Goal: Check status: Check status

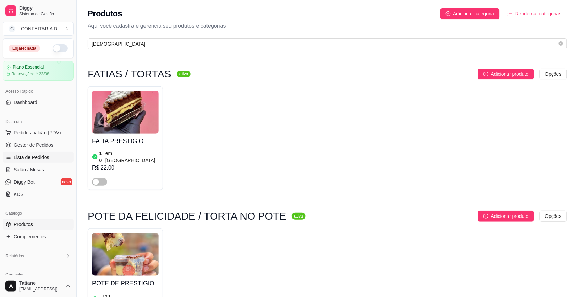
click at [37, 154] on span "Lista de Pedidos" at bounding box center [32, 157] width 36 height 7
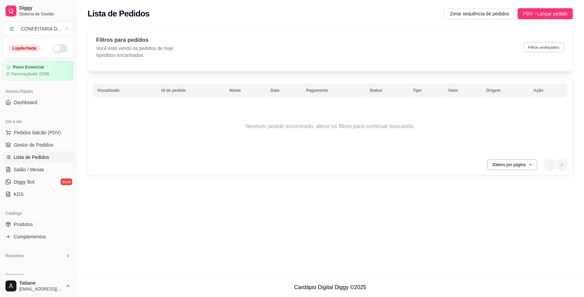
click at [532, 48] on button "Filtros avançados" at bounding box center [544, 47] width 40 height 11
select select "0"
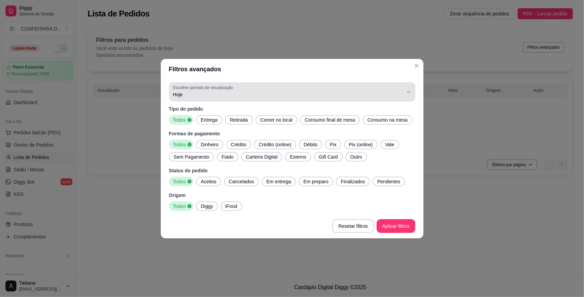
click at [209, 93] on span "Hoje" at bounding box center [288, 94] width 230 height 7
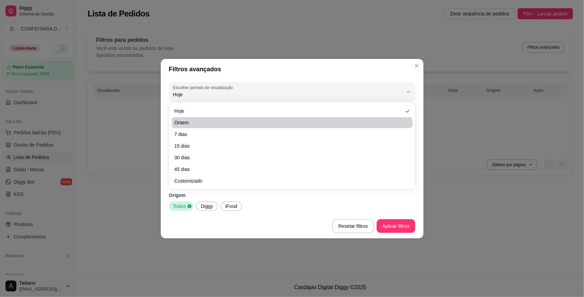
click at [204, 117] on li "Ontem" at bounding box center [292, 122] width 241 height 11
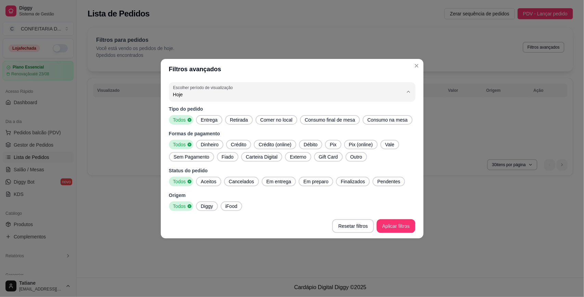
click at [201, 120] on span "Ontem" at bounding box center [288, 121] width 219 height 7
type input "1"
select select "1"
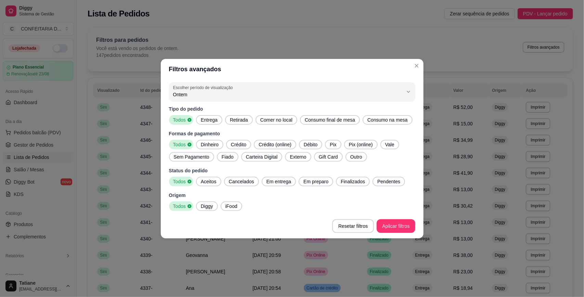
click at [205, 118] on span "Entrega" at bounding box center [209, 119] width 22 height 7
click at [208, 146] on span "Dinheiro" at bounding box center [209, 144] width 23 height 7
click at [229, 145] on span "Crédito" at bounding box center [238, 144] width 21 height 7
click at [229, 145] on span "Crédito" at bounding box center [238, 144] width 20 height 7
click at [238, 144] on span "Crédito" at bounding box center [238, 144] width 21 height 7
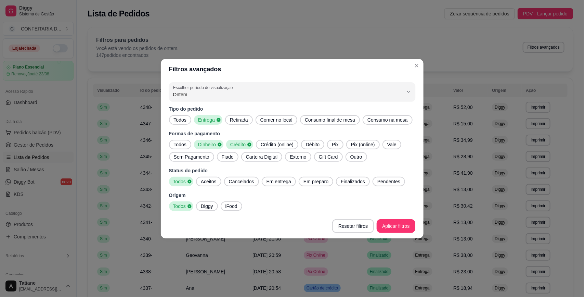
click at [279, 144] on span "Crédito (online)" at bounding box center [277, 144] width 38 height 7
click at [279, 144] on span "Crédito (online)" at bounding box center [275, 144] width 37 height 7
click at [314, 144] on span "Débito" at bounding box center [312, 144] width 19 height 7
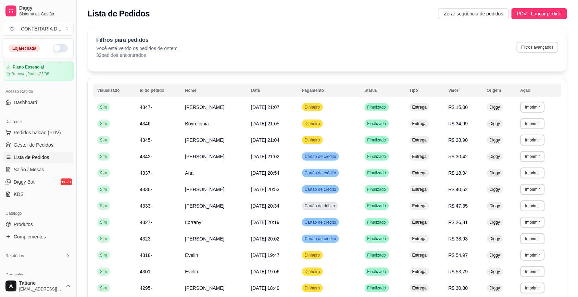
click at [536, 46] on button "Filtros avançados" at bounding box center [537, 47] width 42 height 11
select select "1"
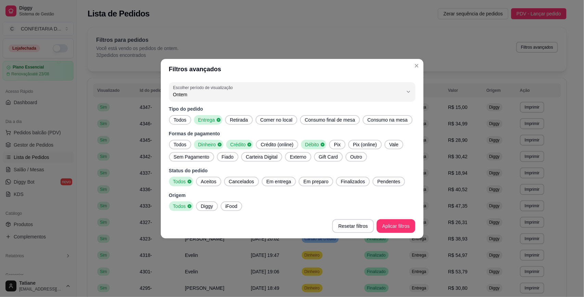
click at [310, 145] on span "Débito" at bounding box center [311, 144] width 18 height 7
click at [247, 146] on icon at bounding box center [249, 144] width 5 height 5
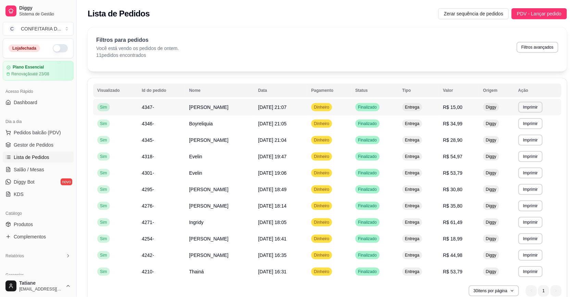
click at [286, 109] on span "[DATE] 21:07" at bounding box center [272, 106] width 28 height 5
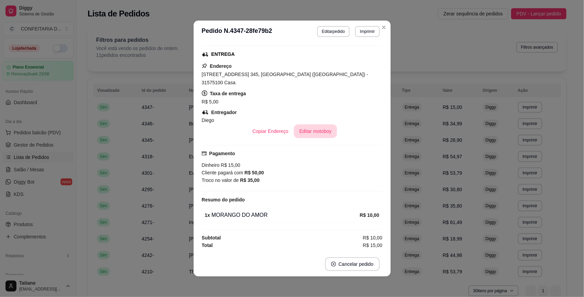
scroll to position [1, 0]
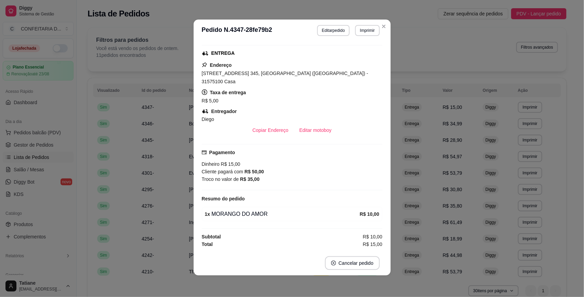
click at [308, 141] on div "Horário do pedido [DATE] 21:07 Status do pedido FINALIZADO Nome do cliente [PER…" at bounding box center [292, 146] width 181 height 204
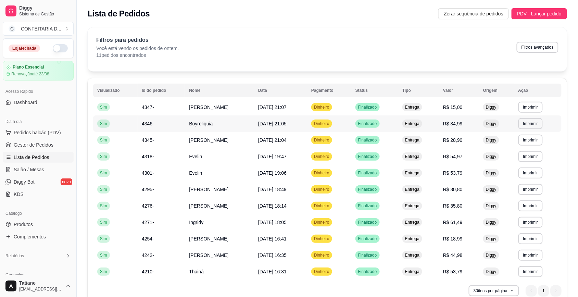
click at [307, 127] on td "[DATE] 21:05" at bounding box center [280, 123] width 53 height 16
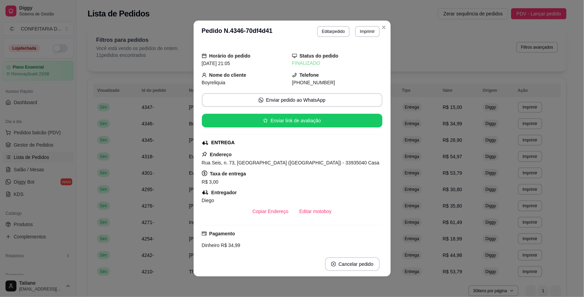
scroll to position [89, 0]
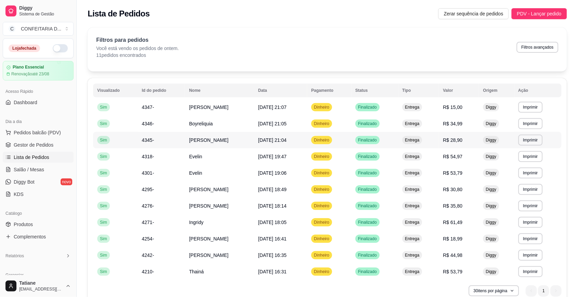
click at [228, 138] on span "[PERSON_NAME]" at bounding box center [208, 139] width 39 height 5
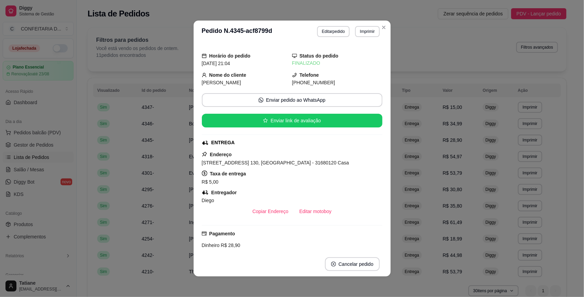
scroll to position [104, 0]
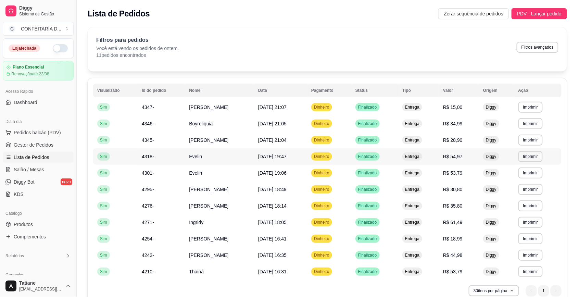
click at [212, 157] on td "Evelin" at bounding box center [219, 156] width 69 height 16
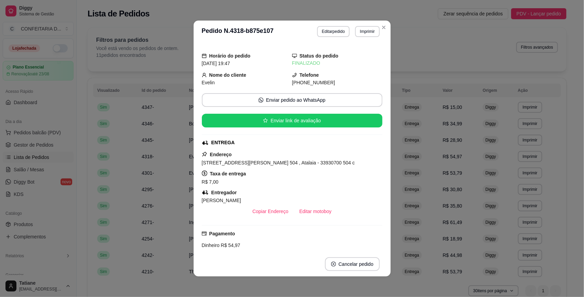
scroll to position [82, 0]
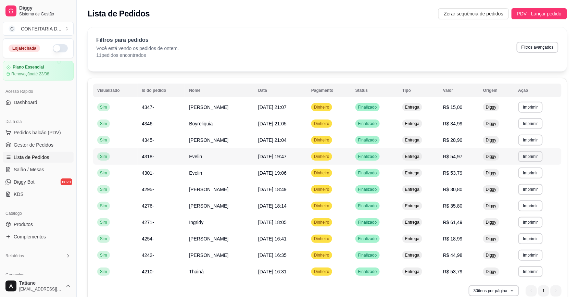
click at [189, 156] on span "Evelin" at bounding box center [195, 156] width 13 height 5
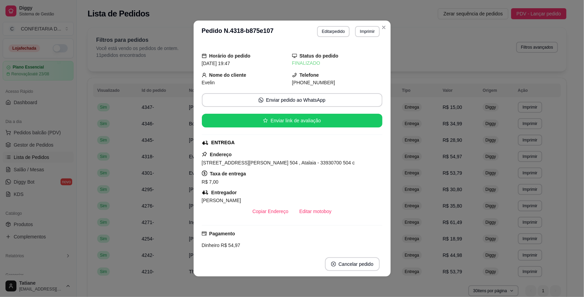
scroll to position [43, 0]
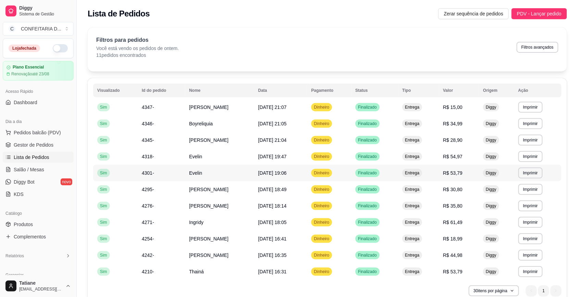
click at [194, 173] on td "Evelin" at bounding box center [219, 173] width 69 height 16
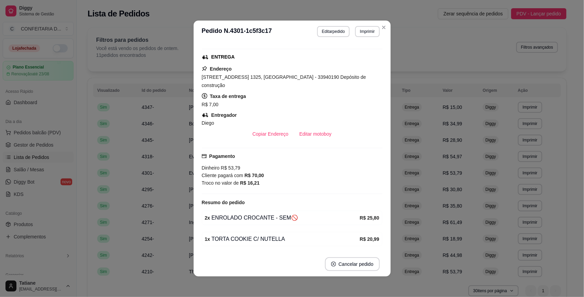
scroll to position [104, 0]
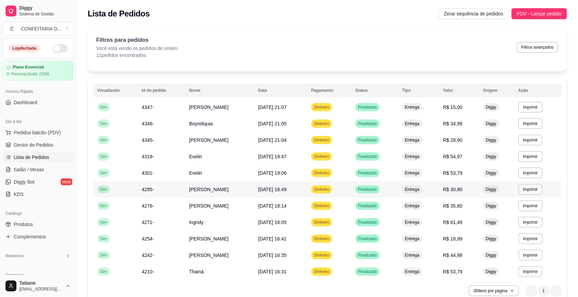
click at [196, 191] on span "[PERSON_NAME]" at bounding box center [208, 188] width 39 height 5
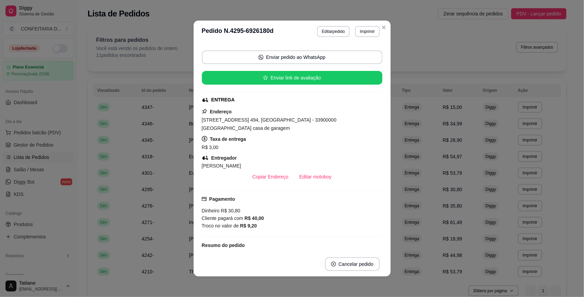
scroll to position [86, 0]
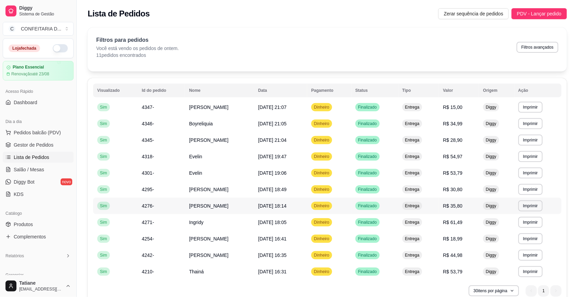
click at [194, 204] on span "[PERSON_NAME]" at bounding box center [208, 205] width 39 height 5
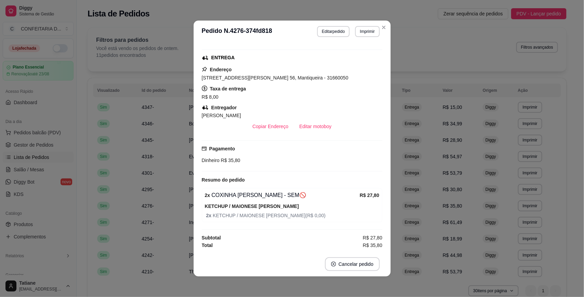
scroll to position [88, 0]
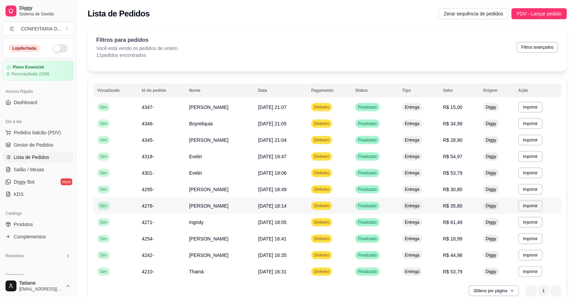
click at [189, 204] on span "[PERSON_NAME]" at bounding box center [208, 205] width 39 height 5
click at [192, 223] on span "Ingridy" at bounding box center [196, 221] width 14 height 5
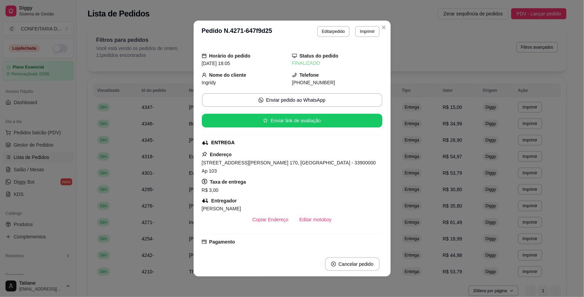
scroll to position [86, 0]
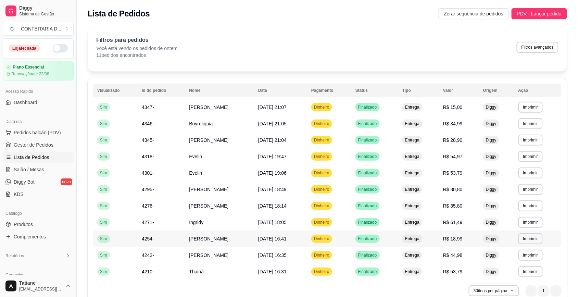
click at [191, 240] on td "[PERSON_NAME]" at bounding box center [219, 238] width 69 height 16
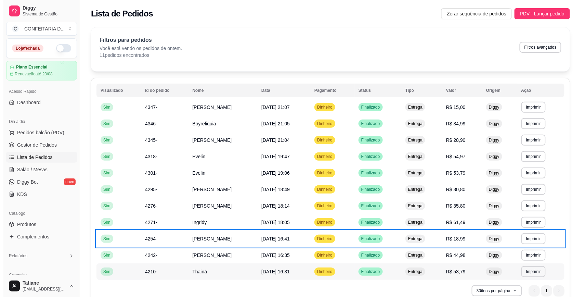
scroll to position [33, 0]
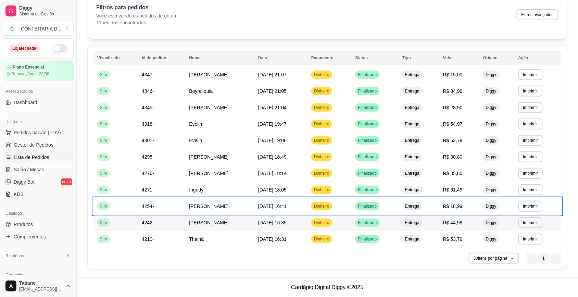
click at [201, 220] on td "[PERSON_NAME]" at bounding box center [219, 222] width 69 height 16
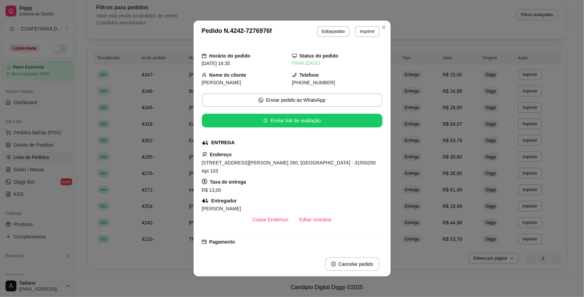
scroll to position [67, 0]
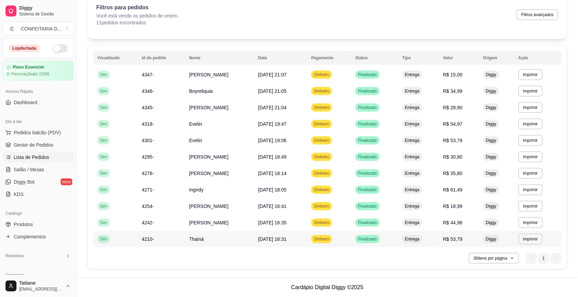
click at [199, 239] on td "Thainá" at bounding box center [219, 239] width 69 height 16
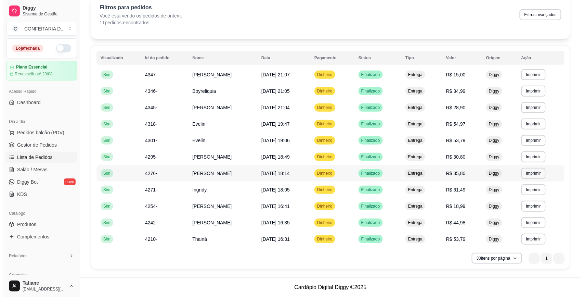
scroll to position [0, 0]
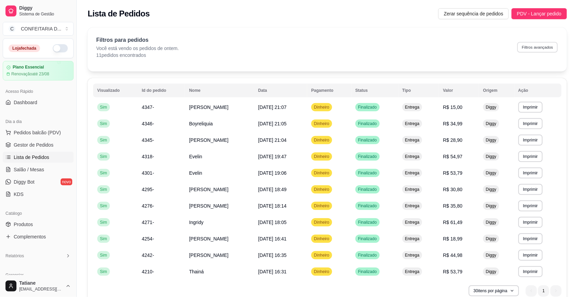
click at [530, 47] on button "Filtros avançados" at bounding box center [537, 47] width 40 height 11
select select "1"
click at [205, 104] on td "[PERSON_NAME]" at bounding box center [219, 107] width 69 height 16
click at [189, 121] on span "Boyreliquia" at bounding box center [201, 123] width 24 height 5
click at [187, 144] on td "[PERSON_NAME]" at bounding box center [219, 140] width 69 height 16
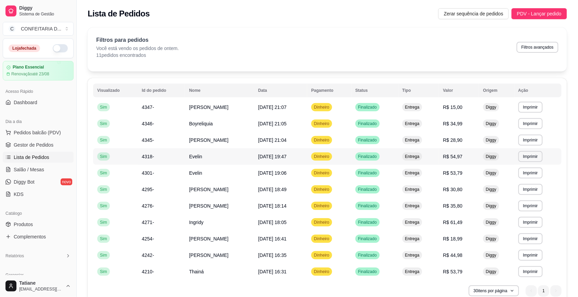
click at [189, 155] on span "Evelin" at bounding box center [195, 156] width 13 height 5
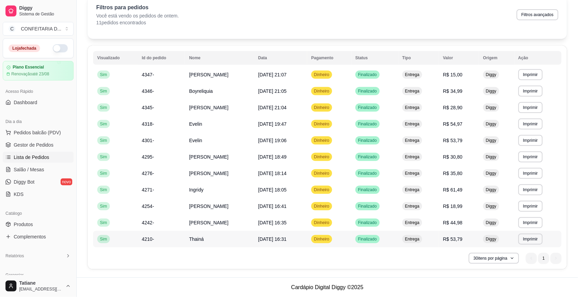
click at [286, 238] on span "[DATE] 16:31" at bounding box center [272, 238] width 28 height 5
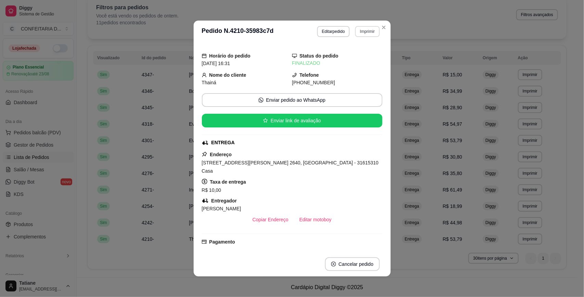
click at [359, 30] on button "Imprimir" at bounding box center [367, 31] width 24 height 11
click at [352, 56] on button "IMPRESSORA" at bounding box center [352, 55] width 50 height 11
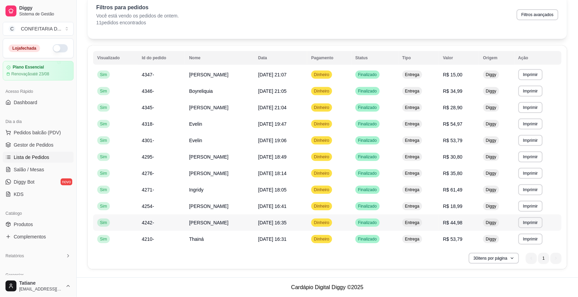
click at [398, 220] on td "Finalizado" at bounding box center [374, 222] width 47 height 16
click at [398, 206] on td "Finalizado" at bounding box center [374, 206] width 47 height 16
click at [398, 183] on td "Finalizado" at bounding box center [374, 189] width 47 height 16
click at [398, 168] on td "Finalizado" at bounding box center [374, 173] width 47 height 16
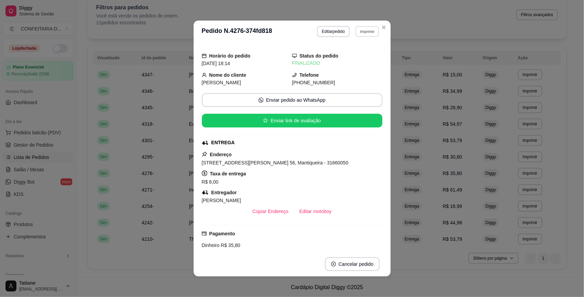
click at [370, 29] on button "Imprimir" at bounding box center [368, 31] width 24 height 11
click at [356, 54] on button "IMPRESSORA" at bounding box center [352, 55] width 48 height 11
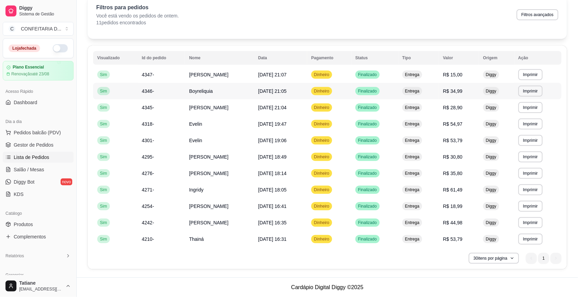
scroll to position [0, 0]
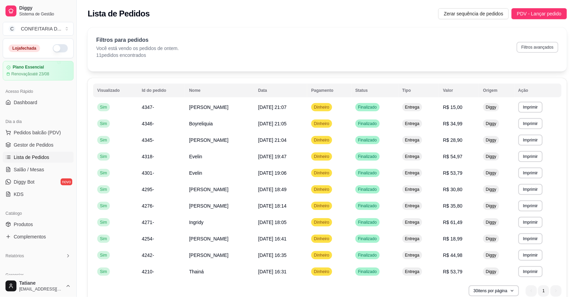
click at [535, 48] on button "Filtros avançados" at bounding box center [537, 47] width 42 height 11
select select "1"
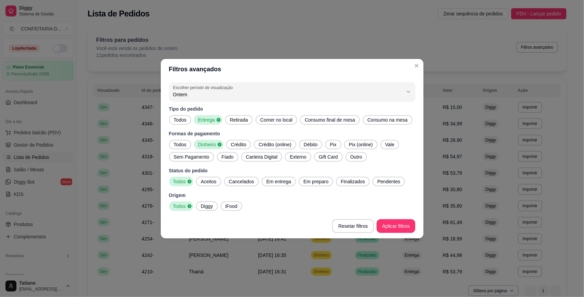
click at [242, 143] on span "Crédito" at bounding box center [238, 144] width 21 height 7
click at [314, 144] on span "Débito" at bounding box center [312, 144] width 19 height 7
click at [210, 146] on span "Dinheiro" at bounding box center [206, 144] width 22 height 7
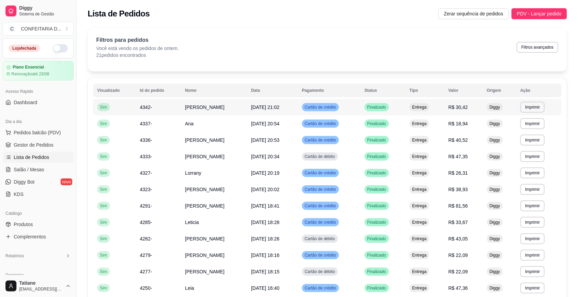
click at [354, 105] on td "Cartão de crédito" at bounding box center [329, 107] width 63 height 16
click at [209, 272] on span "[PERSON_NAME]" at bounding box center [204, 271] width 39 height 5
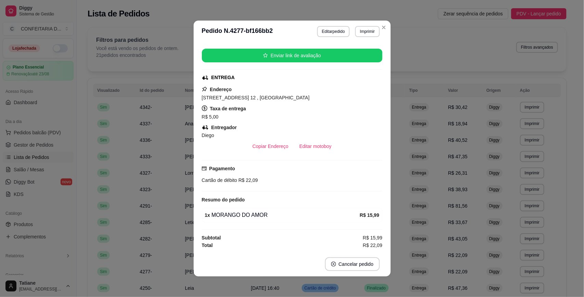
scroll to position [1, 0]
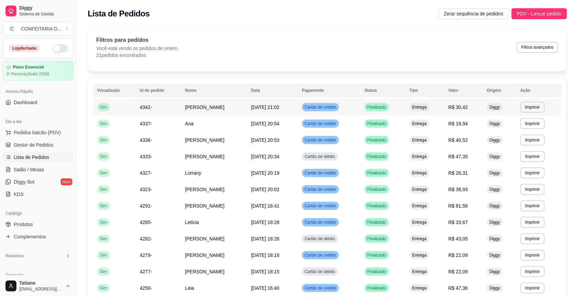
click at [396, 103] on td "Finalizado" at bounding box center [382, 107] width 45 height 16
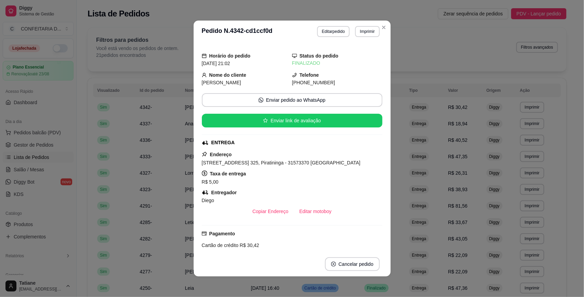
scroll to position [109, 0]
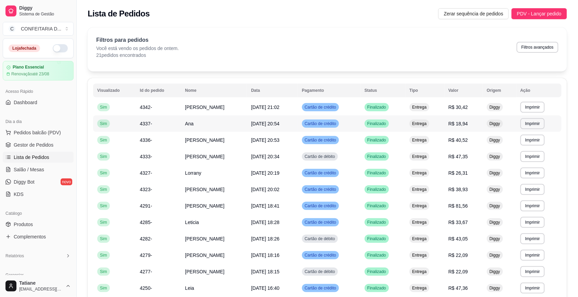
click at [400, 126] on td "Finalizado" at bounding box center [382, 123] width 45 height 16
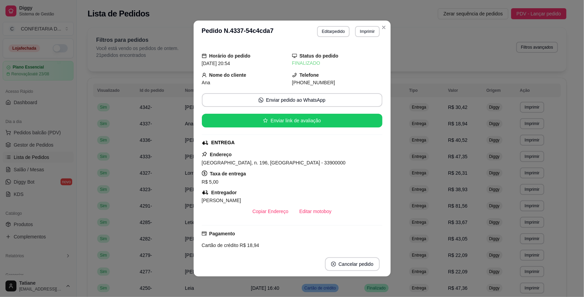
scroll to position [67, 0]
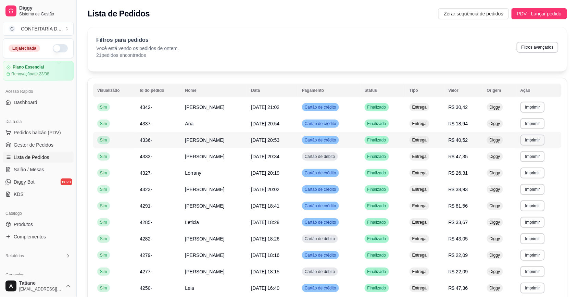
click at [423, 139] on span "Entrega" at bounding box center [419, 139] width 17 height 5
click at [428, 153] on div "Entrega" at bounding box center [419, 156] width 20 height 8
click at [435, 176] on td "Entrega" at bounding box center [424, 173] width 39 height 16
click at [435, 175] on td "Entrega" at bounding box center [429, 173] width 39 height 16
click at [429, 190] on div "Entrega" at bounding box center [419, 189] width 20 height 8
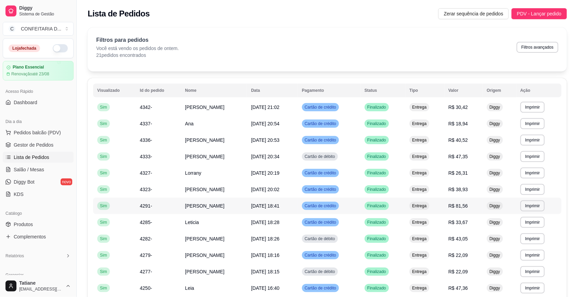
click at [456, 204] on span "R$ 81,56" at bounding box center [458, 205] width 20 height 5
click at [457, 223] on span "R$ 33,67" at bounding box center [458, 221] width 20 height 5
click at [461, 239] on span "R$ 43,05" at bounding box center [458, 238] width 20 height 5
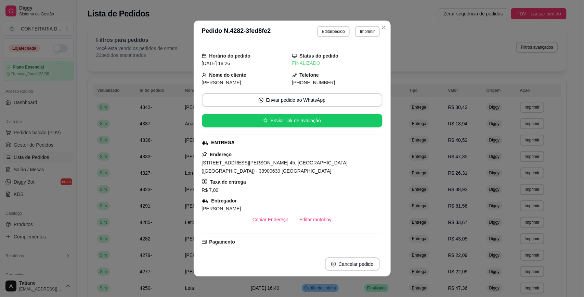
scroll to position [86, 0]
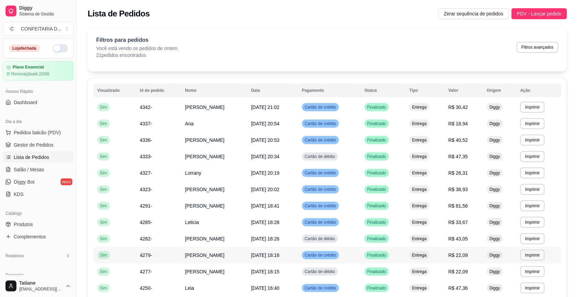
click at [463, 254] on span "R$ 22,09" at bounding box center [458, 254] width 20 height 5
click at [465, 273] on span "R$ 22,09" at bounding box center [458, 271] width 20 height 5
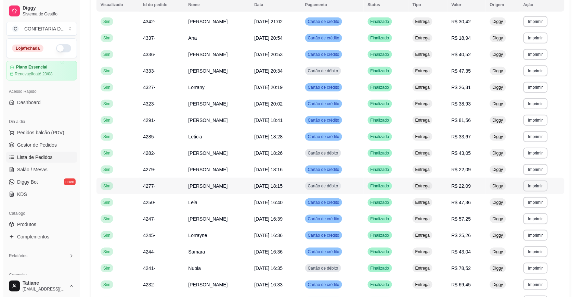
scroll to position [171, 0]
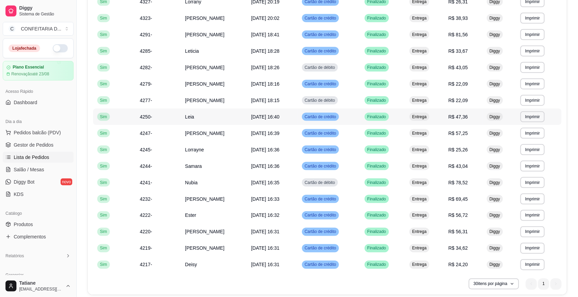
click at [468, 114] on span "R$ 47,36" at bounding box center [458, 116] width 20 height 5
click at [467, 133] on span "R$ 57,25" at bounding box center [458, 132] width 20 height 5
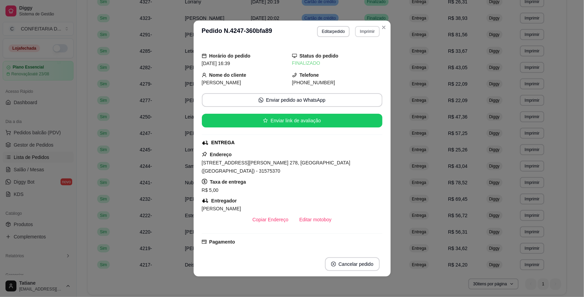
click at [365, 33] on button "Imprimir" at bounding box center [367, 31] width 24 height 11
click at [363, 53] on button "IMPRESSORA" at bounding box center [352, 55] width 48 height 11
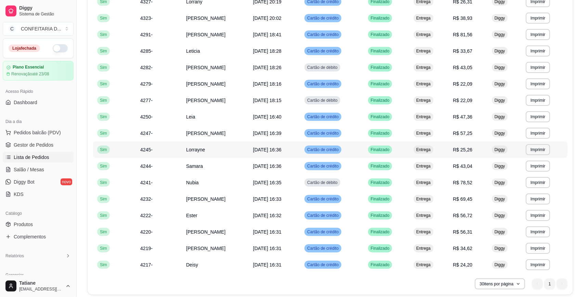
click at [459, 150] on span "R$ 25,26" at bounding box center [463, 149] width 20 height 5
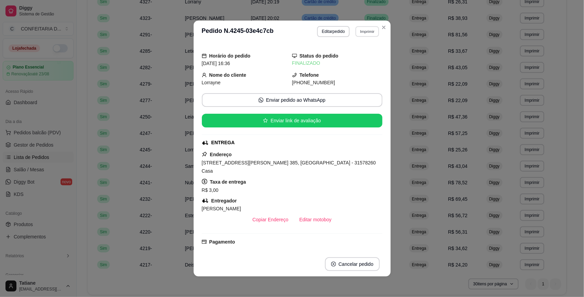
click at [366, 30] on button "Imprimir" at bounding box center [368, 31] width 24 height 11
click at [360, 57] on button "IMPRESSORA" at bounding box center [352, 55] width 48 height 11
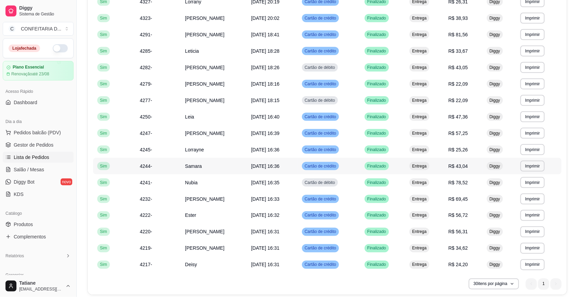
click at [464, 165] on span "R$ 43,04" at bounding box center [458, 165] width 20 height 5
click at [467, 180] on span "R$ 78,52" at bounding box center [458, 182] width 20 height 5
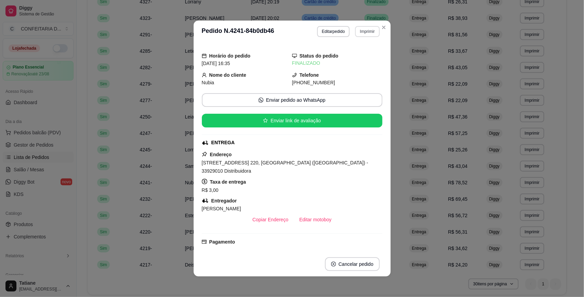
click at [362, 32] on button "Imprimir" at bounding box center [367, 31] width 24 height 11
click at [362, 52] on button "IMPRESSORA" at bounding box center [352, 55] width 50 height 11
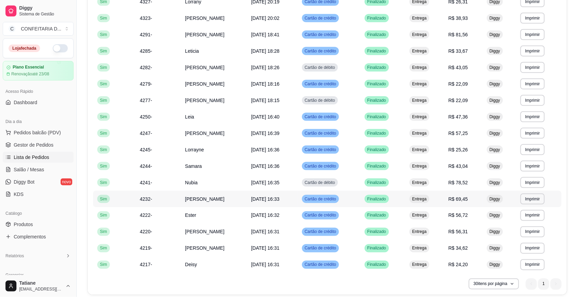
click at [464, 196] on span "R$ 69,45" at bounding box center [458, 198] width 20 height 5
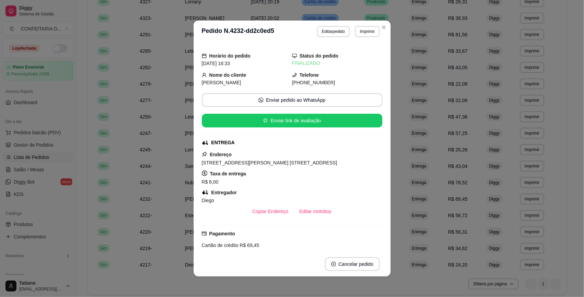
click at [464, 215] on span "R$ 56,72" at bounding box center [458, 214] width 20 height 5
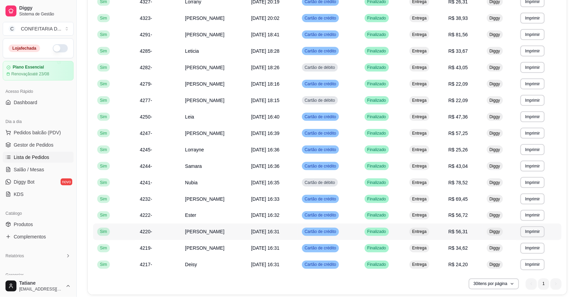
click at [469, 232] on td "R$ 56,31" at bounding box center [463, 231] width 38 height 16
click at [467, 249] on span "R$ 34,62" at bounding box center [458, 247] width 20 height 5
click at [464, 264] on span "R$ 24,20" at bounding box center [458, 264] width 20 height 5
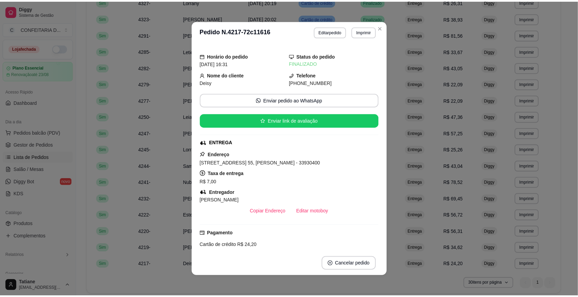
scroll to position [67, 0]
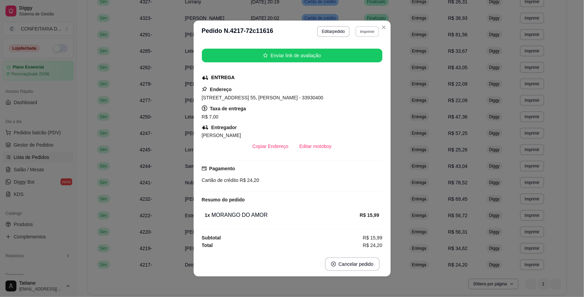
click at [360, 33] on button "Imprimir" at bounding box center [368, 31] width 24 height 11
click at [358, 56] on button "IMPRESSORA" at bounding box center [352, 55] width 50 height 11
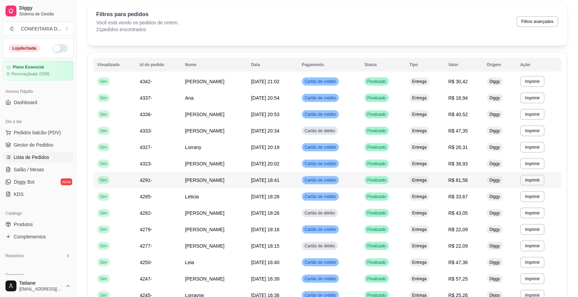
scroll to position [0, 0]
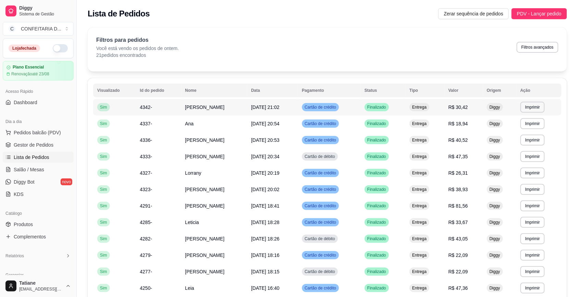
click at [465, 104] on span "R$ 30,42" at bounding box center [458, 106] width 20 height 5
click at [465, 128] on td "R$ 18,94" at bounding box center [463, 123] width 38 height 16
click at [465, 139] on span "R$ 40,52" at bounding box center [458, 139] width 20 height 5
click at [463, 158] on span "R$ 47,35" at bounding box center [458, 156] width 20 height 5
click at [465, 173] on span "R$ 26,31" at bounding box center [458, 172] width 20 height 5
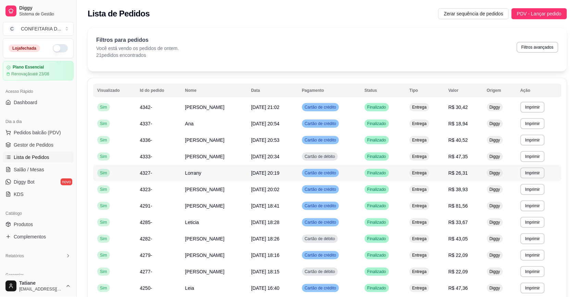
click at [465, 173] on span "R$ 26,31" at bounding box center [458, 172] width 20 height 5
click at [462, 190] on span "R$ 38,93" at bounding box center [458, 188] width 20 height 5
click at [461, 208] on span "R$ 81,56" at bounding box center [458, 205] width 20 height 5
click at [461, 220] on span "R$ 33,67" at bounding box center [458, 221] width 20 height 5
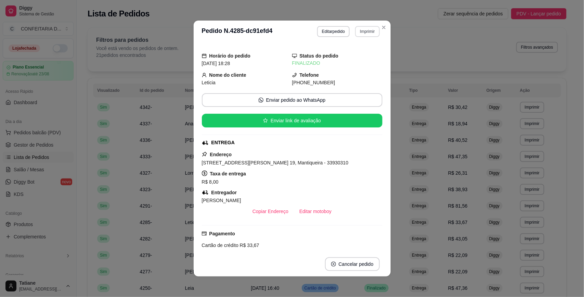
click at [369, 29] on button "Imprimir" at bounding box center [367, 31] width 24 height 11
click at [351, 56] on button "IMPRESSORA" at bounding box center [352, 55] width 50 height 11
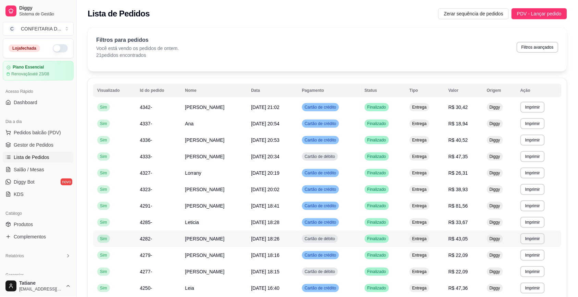
click at [199, 236] on span "[PERSON_NAME]" at bounding box center [204, 238] width 39 height 5
click at [181, 252] on td "[PERSON_NAME]" at bounding box center [214, 255] width 66 height 16
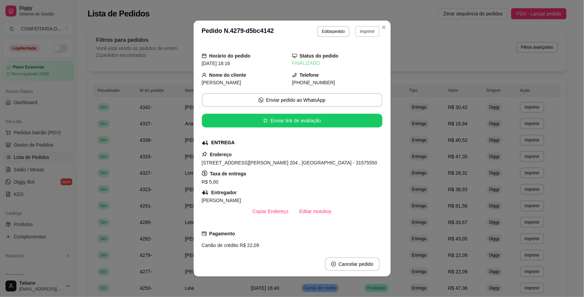
click at [360, 31] on button "Imprimir" at bounding box center [367, 31] width 24 height 11
click at [357, 57] on button "IMPRESSORA" at bounding box center [352, 55] width 50 height 11
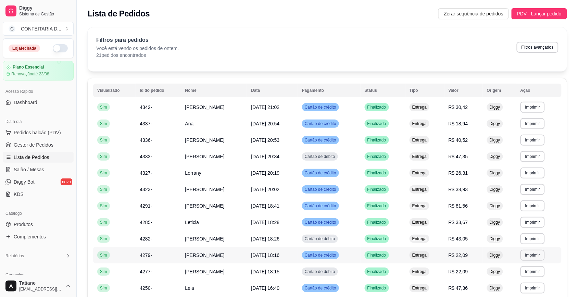
click at [171, 254] on td "4279-" at bounding box center [158, 255] width 45 height 16
click at [175, 269] on td "4277-" at bounding box center [158, 271] width 45 height 16
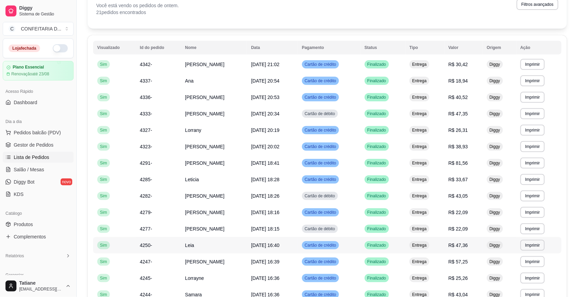
click at [185, 245] on span "Leia" at bounding box center [189, 244] width 9 height 5
click at [181, 258] on td "[PERSON_NAME]" at bounding box center [214, 261] width 66 height 16
click at [181, 260] on td "[PERSON_NAME]" at bounding box center [214, 261] width 66 height 16
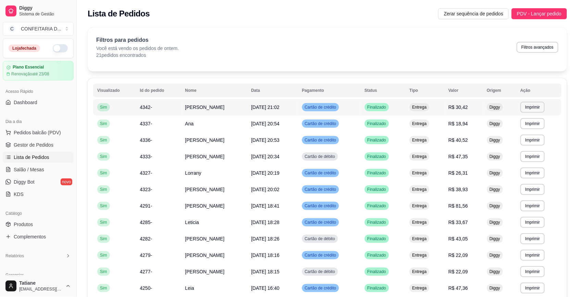
click at [279, 104] on span "[DATE] 21:02" at bounding box center [265, 106] width 28 height 5
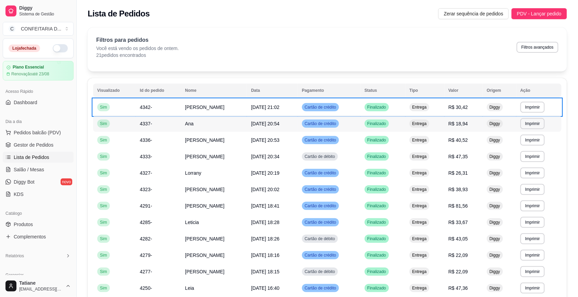
click at [199, 129] on td "Ana" at bounding box center [214, 123] width 66 height 16
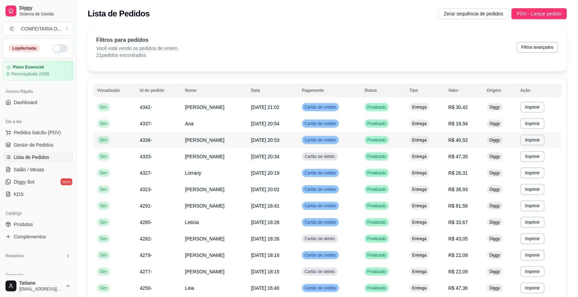
click at [463, 139] on span "R$ 40,52" at bounding box center [458, 139] width 20 height 5
click at [463, 159] on td "R$ 47,35" at bounding box center [463, 156] width 38 height 16
click at [464, 172] on span "R$ 26,31" at bounding box center [458, 172] width 20 height 5
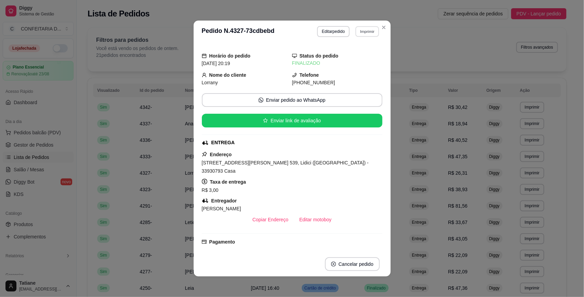
click at [363, 33] on button "Imprimir" at bounding box center [368, 31] width 24 height 11
click at [355, 57] on button "IMPRESSORA" at bounding box center [352, 55] width 50 height 11
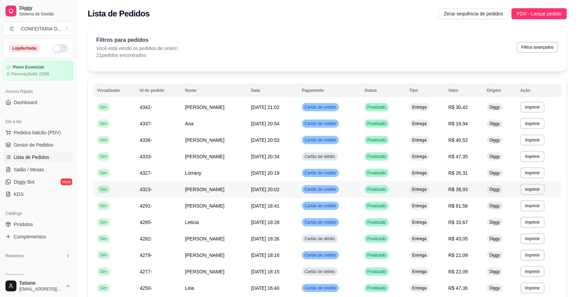
click at [463, 188] on span "R$ 38,93" at bounding box center [458, 188] width 20 height 5
click at [463, 203] on span "R$ 81,56" at bounding box center [458, 205] width 20 height 5
click at [466, 227] on td "R$ 33,67" at bounding box center [463, 222] width 38 height 16
click at [467, 236] on span "R$ 43,05" at bounding box center [458, 238] width 20 height 5
click at [468, 255] on span "R$ 22,09" at bounding box center [458, 254] width 20 height 5
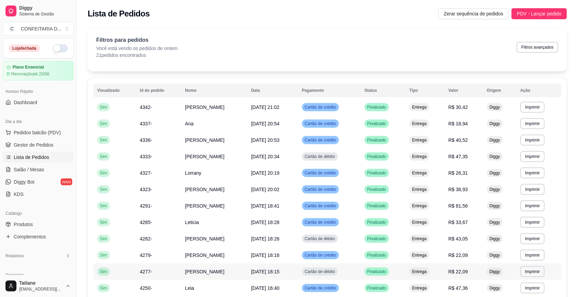
click at [473, 272] on td "R$ 22,09" at bounding box center [463, 271] width 38 height 16
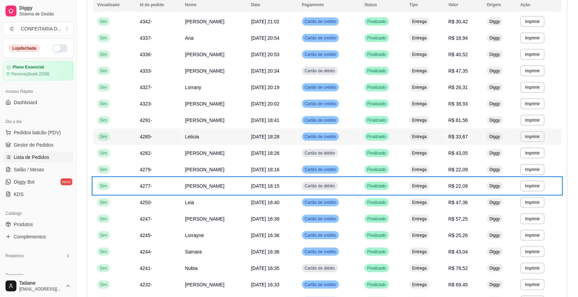
scroll to position [171, 0]
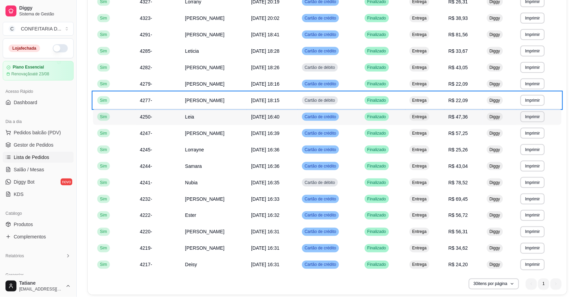
click at [461, 115] on span "R$ 47,36" at bounding box center [458, 116] width 20 height 5
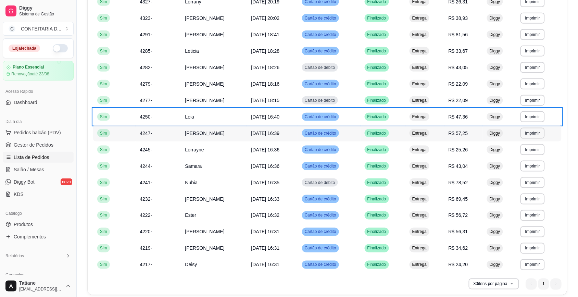
click at [464, 135] on span "R$ 57,25" at bounding box center [458, 132] width 20 height 5
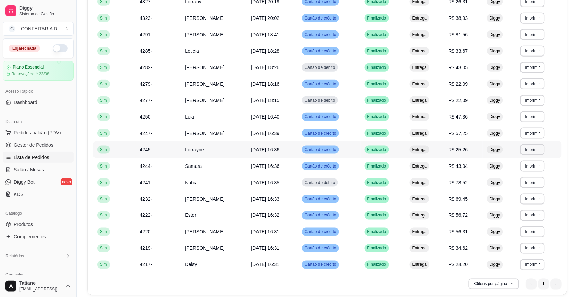
click at [466, 154] on td "R$ 25,26" at bounding box center [463, 149] width 38 height 16
click at [463, 166] on span "R$ 43,04" at bounding box center [458, 165] width 20 height 5
click at [467, 187] on td "R$ 78,52" at bounding box center [463, 182] width 38 height 16
click at [466, 198] on span "R$ 69,45" at bounding box center [458, 198] width 20 height 5
click at [468, 212] on span "R$ 56,72" at bounding box center [458, 214] width 20 height 5
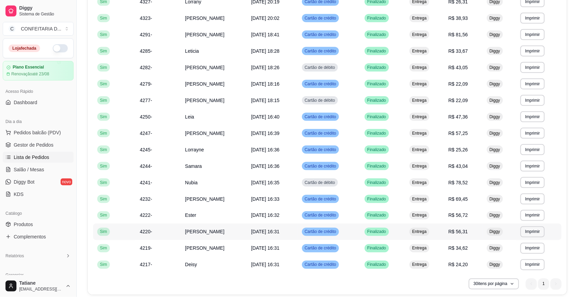
click at [465, 233] on span "R$ 56,31" at bounding box center [458, 231] width 20 height 5
click at [464, 244] on td "R$ 34,62" at bounding box center [463, 248] width 38 height 16
click at [464, 248] on span "R$ 34,62" at bounding box center [458, 247] width 20 height 5
click at [466, 262] on span "R$ 24,20" at bounding box center [458, 264] width 20 height 5
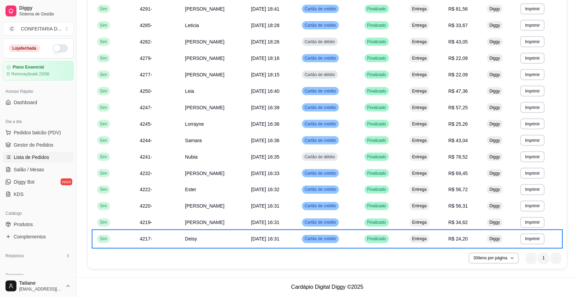
scroll to position [0, 0]
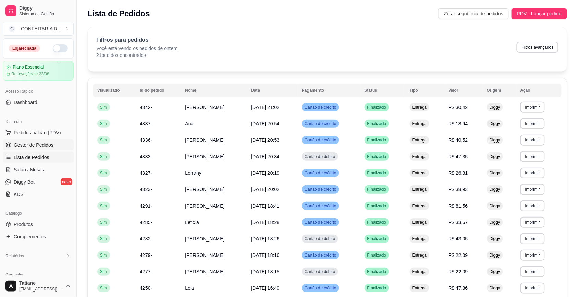
click at [42, 146] on span "Gestor de Pedidos" at bounding box center [34, 144] width 40 height 7
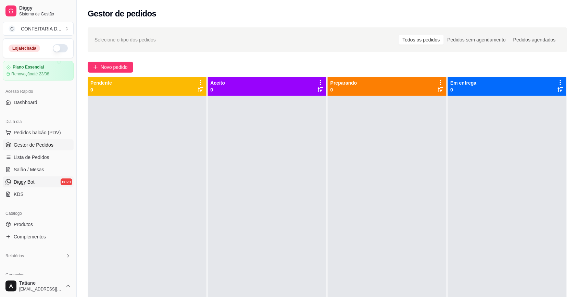
click at [28, 183] on span "Diggy Bot" at bounding box center [24, 181] width 21 height 7
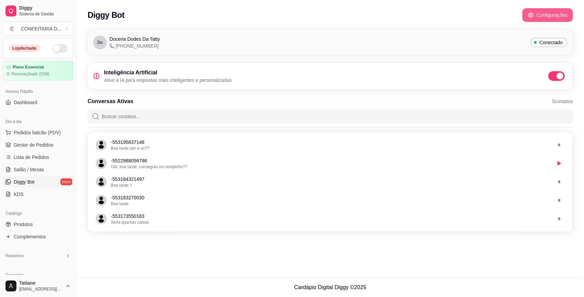
click at [541, 15] on button "Configurações" at bounding box center [548, 15] width 51 height 14
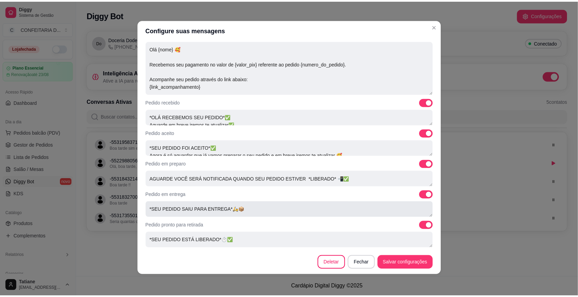
scroll to position [60, 0]
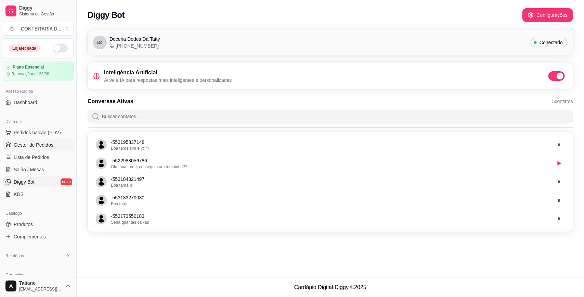
click at [31, 142] on span "Gestor de Pedidos" at bounding box center [34, 144] width 40 height 7
